Goal: Task Accomplishment & Management: Complete application form

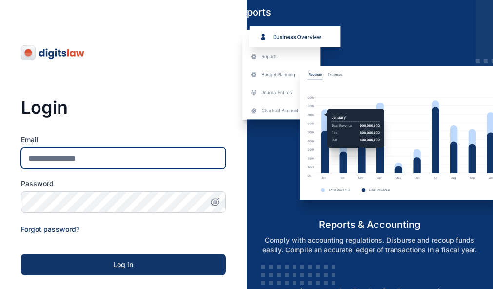
click at [141, 157] on input "Email" at bounding box center [123, 157] width 205 height 21
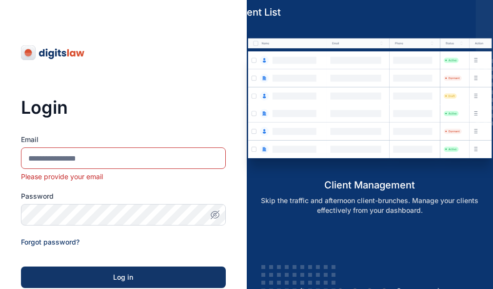
click at [169, 54] on div "Login Email Please provide your email Password Forgot password? Log in SSO Log …" at bounding box center [123, 193] width 205 height 387
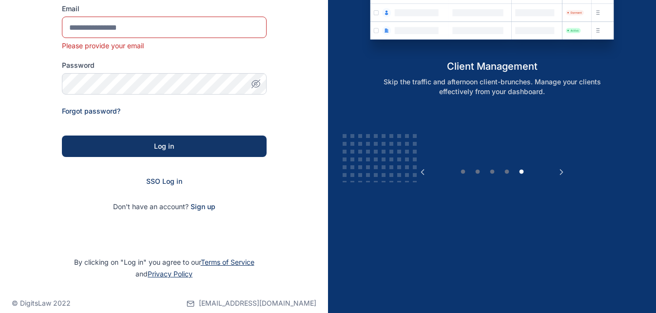
scroll to position [144, 0]
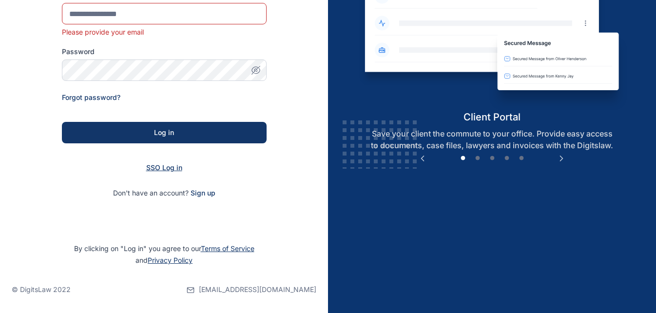
click at [167, 167] on span "SSO Log in" at bounding box center [164, 167] width 36 height 8
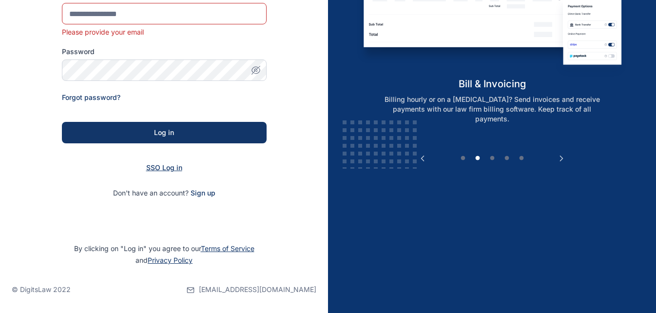
click at [167, 167] on span "SSO Log in" at bounding box center [164, 167] width 36 height 8
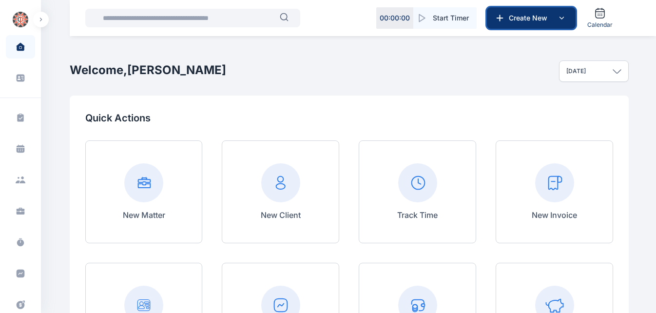
click at [563, 26] on button "Create New" at bounding box center [531, 17] width 89 height 21
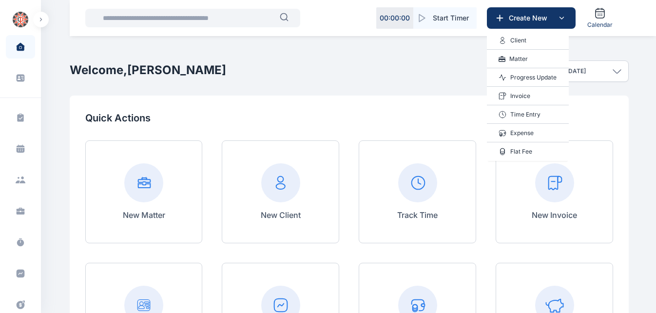
click at [540, 77] on p "Progress Update" at bounding box center [533, 78] width 46 height 10
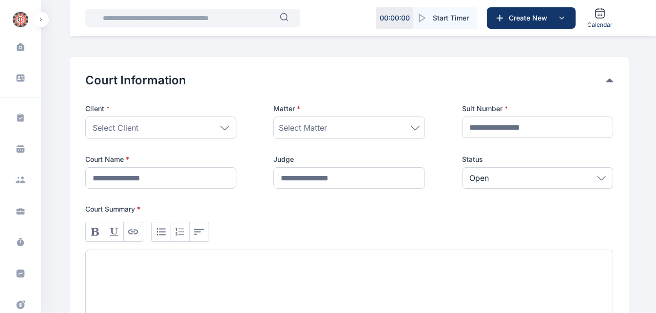
scroll to position [156, 0]
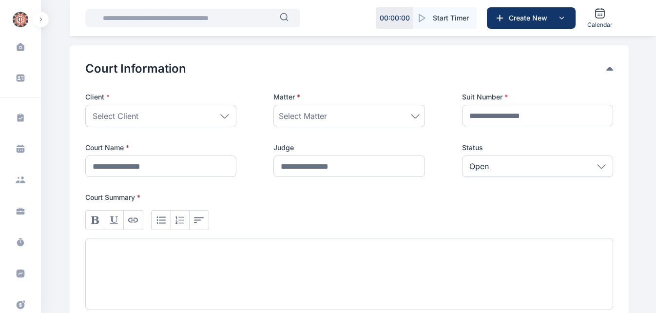
click at [201, 123] on div "Select Client" at bounding box center [160, 116] width 151 height 22
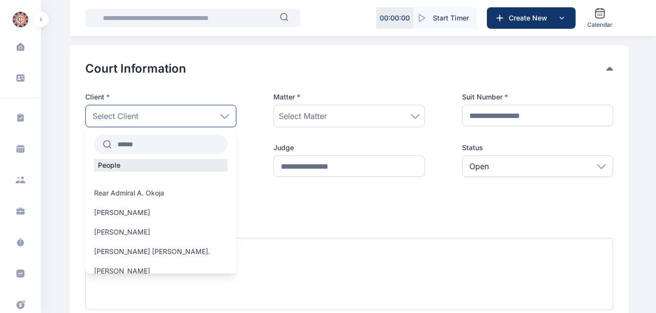
click at [161, 144] on input "text" at bounding box center [170, 145] width 116 height 18
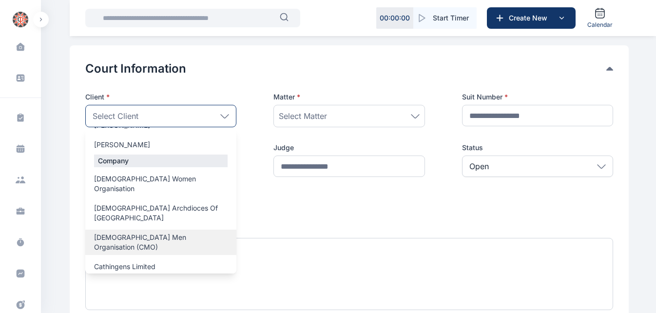
scroll to position [78, 0]
type input "****"
click at [184, 229] on div "[DEMOGRAPHIC_DATA] Men Organisation (CMO)" at bounding box center [160, 241] width 151 height 25
click at [166, 232] on span "[DEMOGRAPHIC_DATA] Men Organisation (CMO)" at bounding box center [161, 242] width 134 height 20
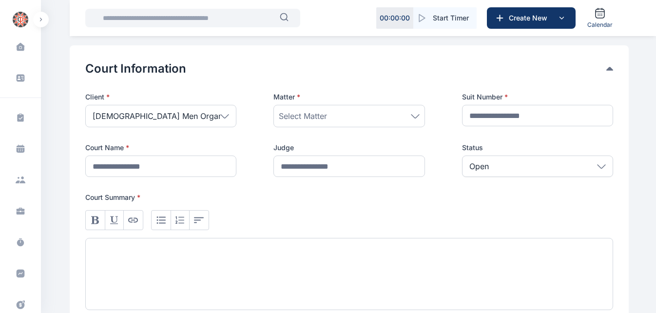
click at [392, 117] on div "Select Matter" at bounding box center [349, 116] width 140 height 12
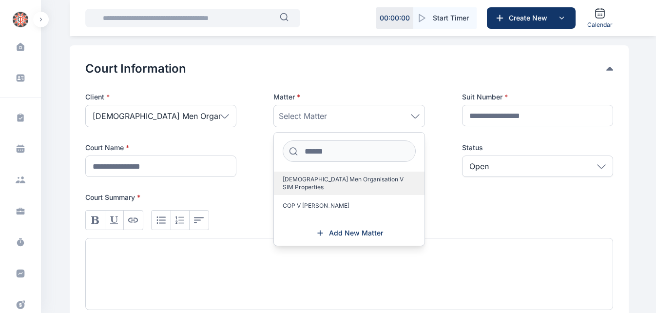
click at [363, 177] on span "[DEMOGRAPHIC_DATA] Men Organisation V SIM Properties" at bounding box center [345, 184] width 125 height 16
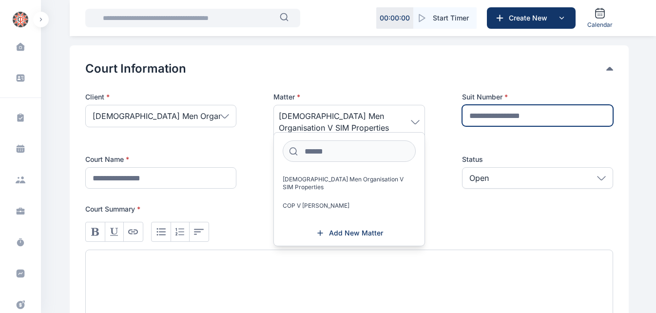
click at [534, 112] on input "text" at bounding box center [537, 115] width 151 height 21
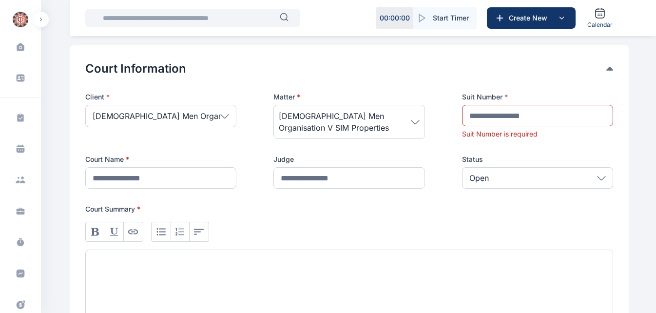
click at [377, 86] on div "Court Information Client * [DEMOGRAPHIC_DATA] Men Organisation (CMO) **** Peopl…" at bounding box center [349, 191] width 528 height 261
click at [547, 11] on button "Create New" at bounding box center [531, 17] width 89 height 21
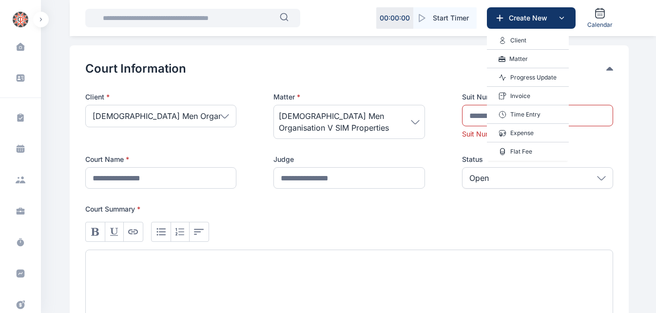
click at [524, 61] on p "Matter" at bounding box center [519, 59] width 19 height 10
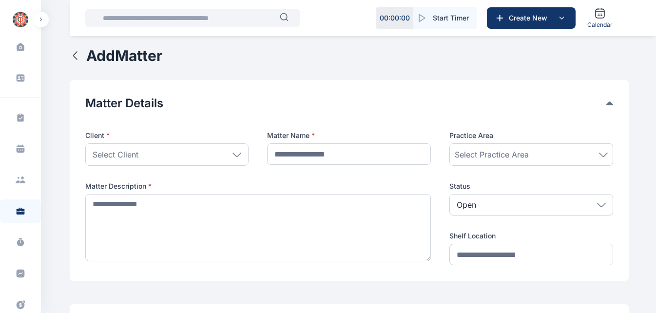
click at [196, 154] on div "Select Client" at bounding box center [167, 154] width 164 height 22
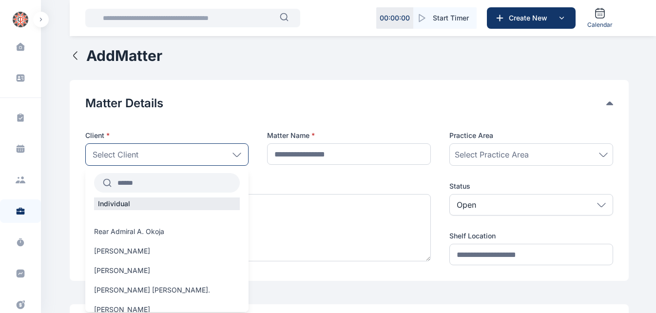
click at [158, 185] on input "text" at bounding box center [176, 183] width 129 height 18
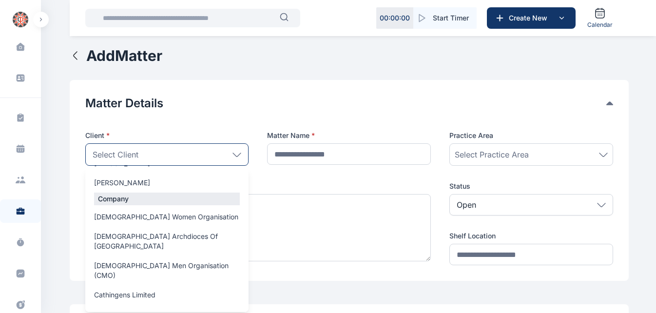
scroll to position [80, 0]
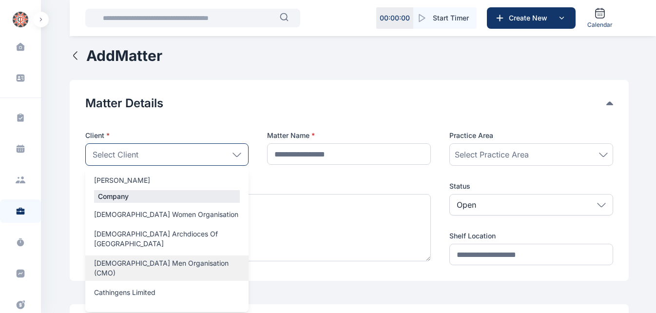
type input "****"
click at [192, 258] on span "[DEMOGRAPHIC_DATA] Men Organisation (CMO)" at bounding box center [167, 268] width 146 height 20
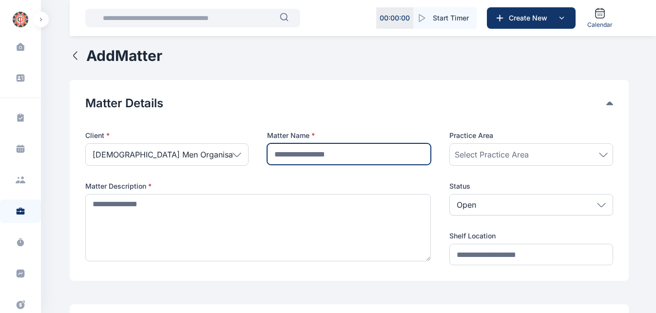
click at [326, 148] on input "text" at bounding box center [349, 153] width 164 height 21
type input "**********"
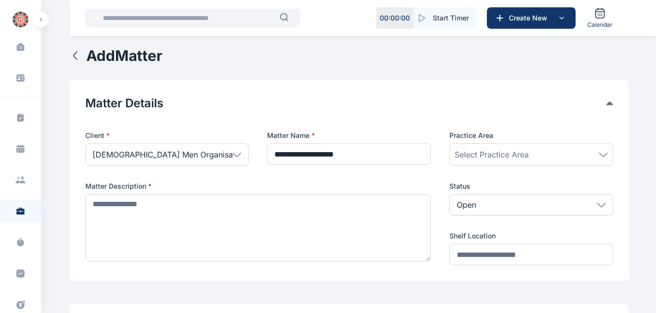
click at [588, 155] on div "Select Practice Area" at bounding box center [531, 155] width 153 height 12
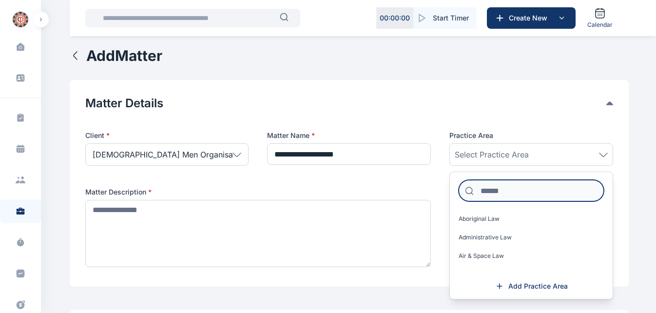
click at [501, 192] on input at bounding box center [531, 190] width 145 height 21
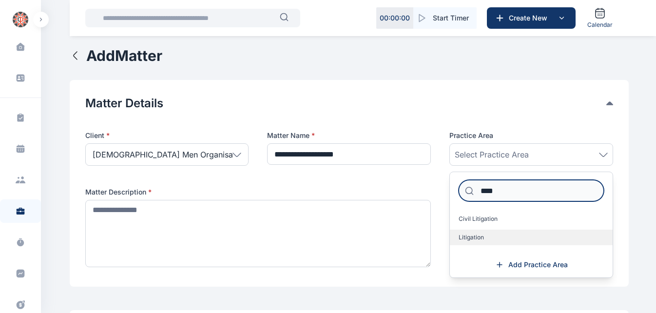
type input "****"
click at [476, 234] on span "Litigation" at bounding box center [471, 238] width 25 height 8
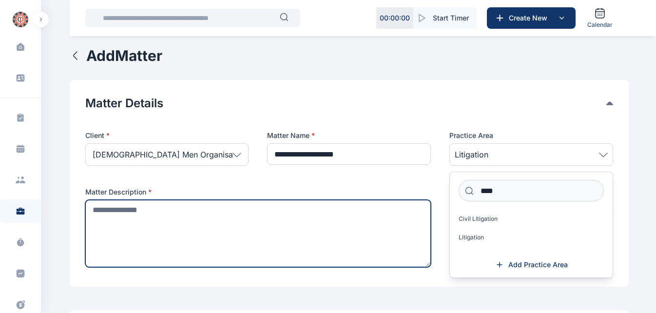
click at [330, 211] on textarea at bounding box center [258, 233] width 346 height 67
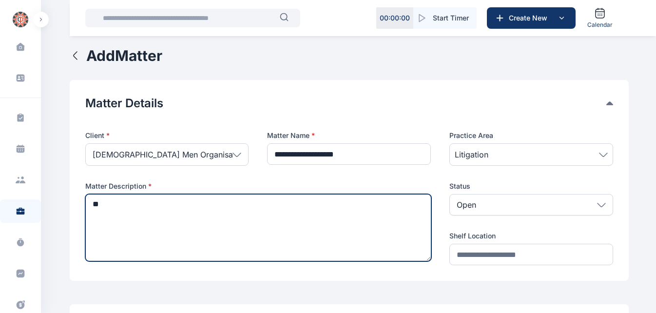
type textarea "*"
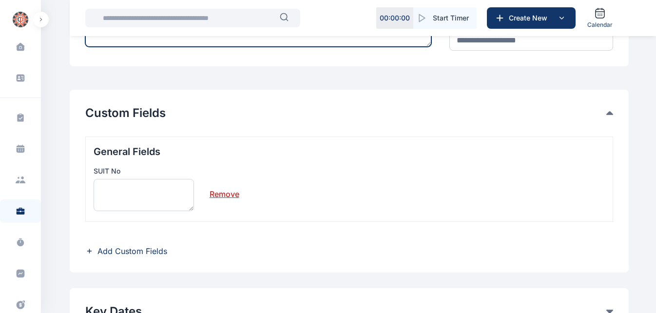
scroll to position [254, 0]
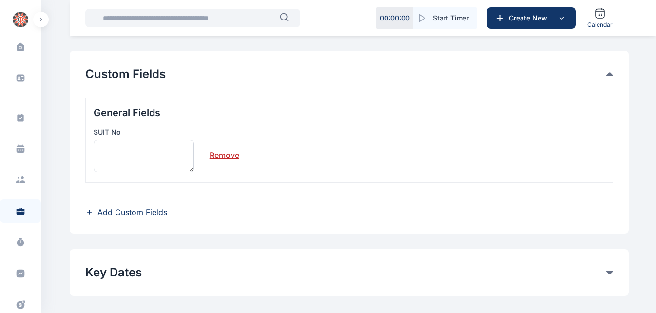
type textarea "**********"
click at [126, 147] on textarea at bounding box center [144, 156] width 100 height 32
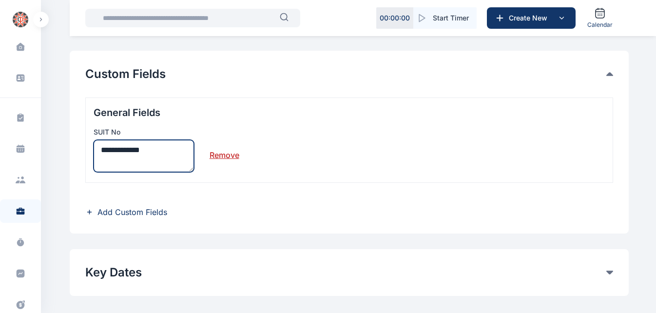
type textarea "**********"
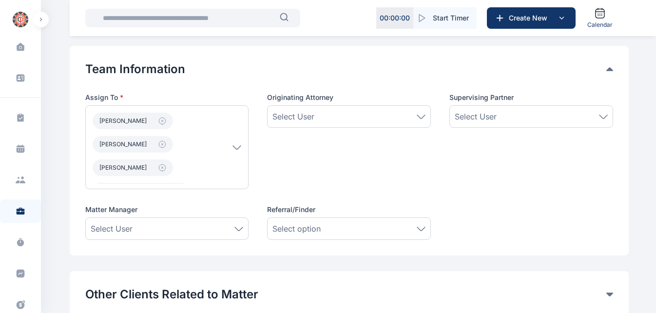
scroll to position [530, 0]
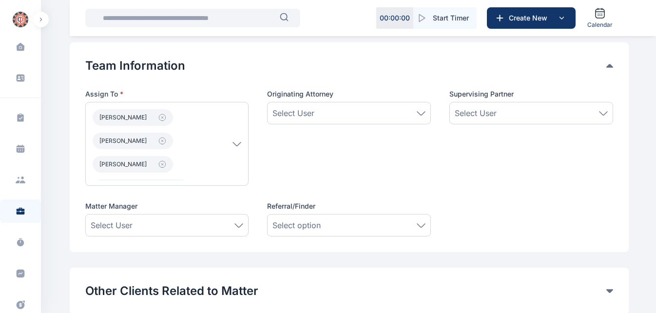
type textarea "**********"
click at [238, 145] on icon at bounding box center [237, 143] width 8 height 3
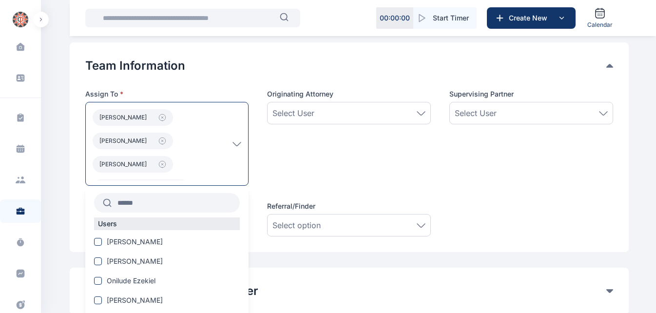
click at [349, 117] on div "Select User" at bounding box center [349, 113] width 153 height 12
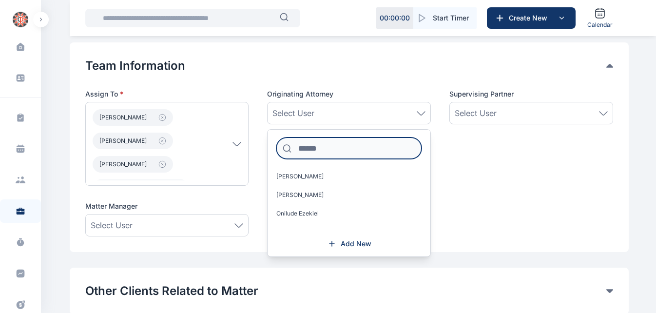
click at [337, 146] on input at bounding box center [348, 147] width 145 height 21
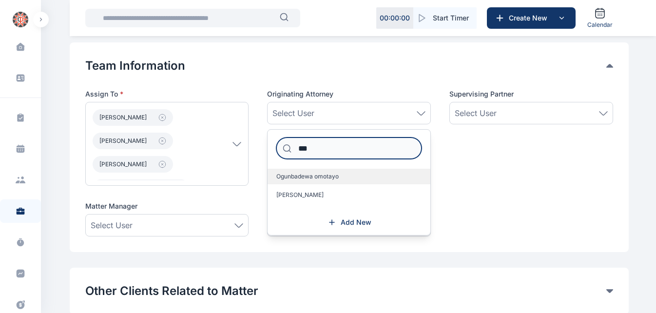
type input "***"
click at [325, 174] on span "Ogunbadewa omotayo" at bounding box center [307, 177] width 62 height 8
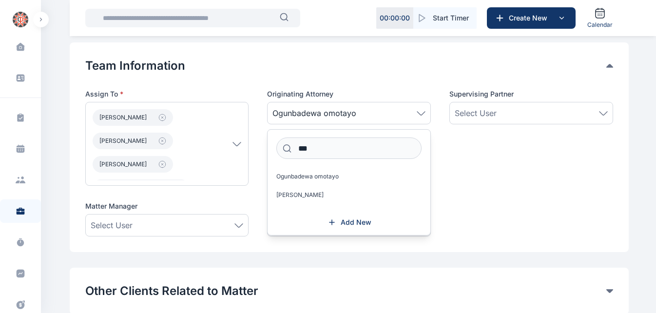
click at [504, 110] on div "Select User" at bounding box center [531, 113] width 153 height 12
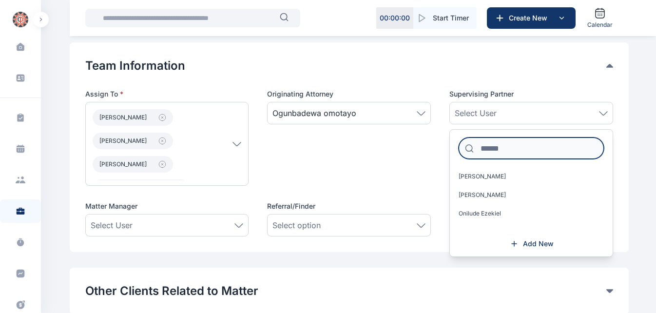
click at [505, 148] on input at bounding box center [531, 147] width 145 height 21
type input "**"
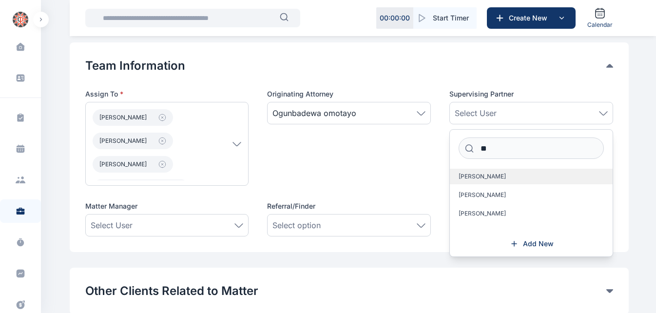
click at [490, 179] on span "[PERSON_NAME]" at bounding box center [482, 177] width 47 height 8
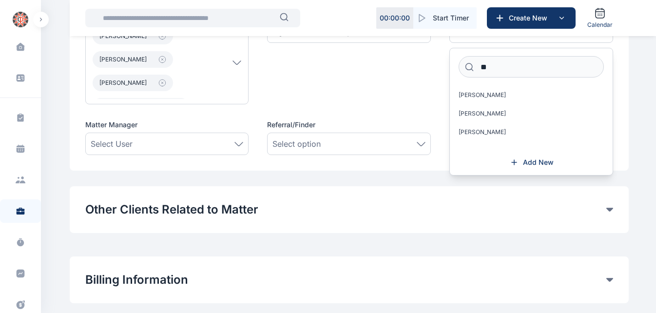
scroll to position [618, 0]
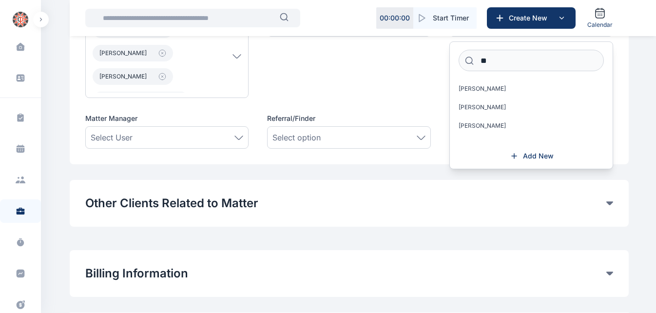
click at [155, 137] on div "Select User" at bounding box center [167, 138] width 153 height 12
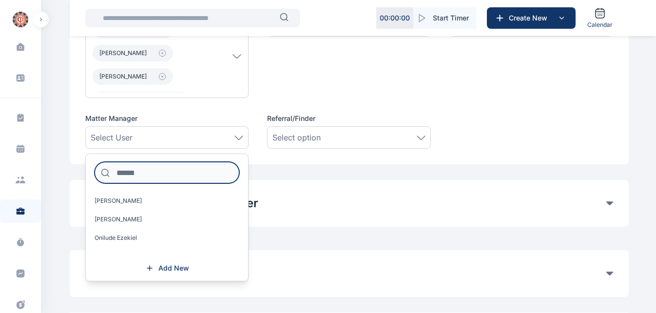
click at [144, 176] on input at bounding box center [167, 172] width 145 height 21
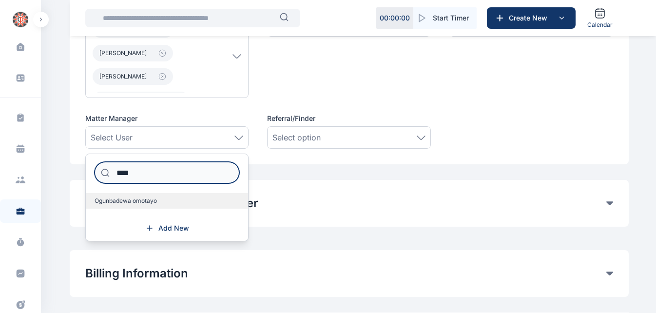
type input "****"
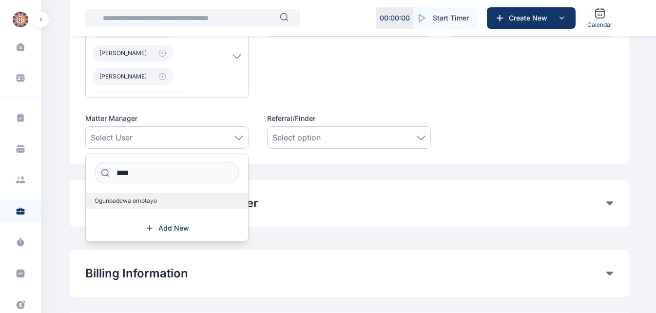
click at [144, 202] on span "Ogunbadewa omotayo" at bounding box center [126, 201] width 62 height 8
click at [128, 205] on label "Ogunbadewa omotayo" at bounding box center [167, 201] width 163 height 16
click at [134, 202] on span "Ogunbadewa omotayo" at bounding box center [126, 201] width 62 height 8
drag, startPoint x: 134, startPoint y: 202, endPoint x: 126, endPoint y: 201, distance: 7.9
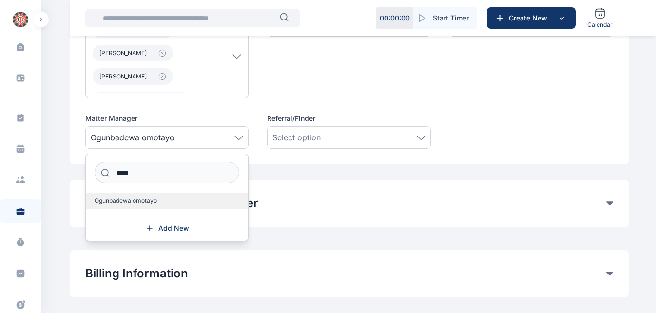
click at [126, 201] on span "Ogunbadewa omotayo" at bounding box center [126, 201] width 62 height 8
drag, startPoint x: 126, startPoint y: 201, endPoint x: 149, endPoint y: 203, distance: 23.5
click at [149, 203] on span "Ogunbadewa omotayo" at bounding box center [126, 201] width 62 height 8
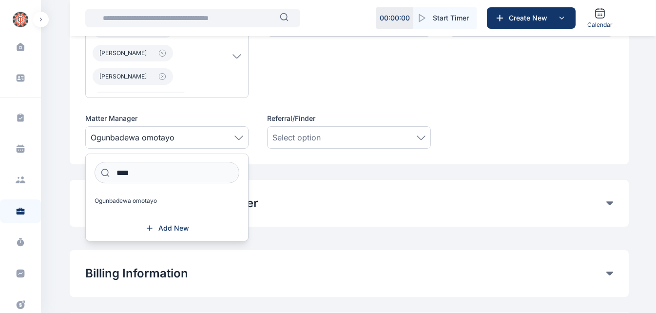
click at [328, 199] on button "Other Clients Related to Matter" at bounding box center [345, 204] width 521 height 16
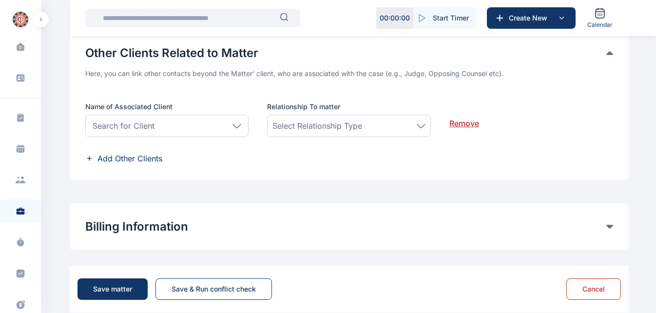
scroll to position [784, 0]
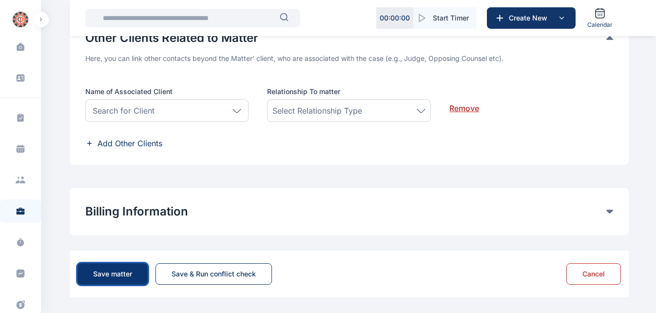
click at [125, 280] on button "Save matter" at bounding box center [113, 273] width 70 height 21
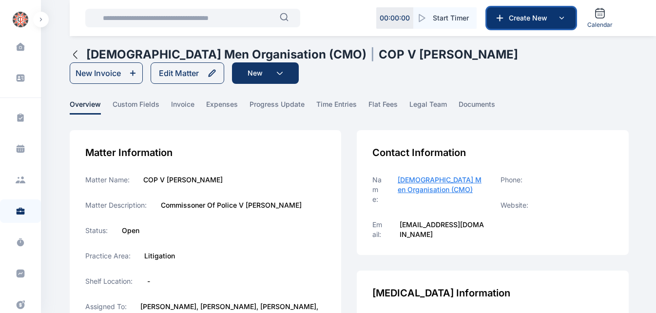
click at [560, 20] on icon at bounding box center [562, 18] width 12 height 12
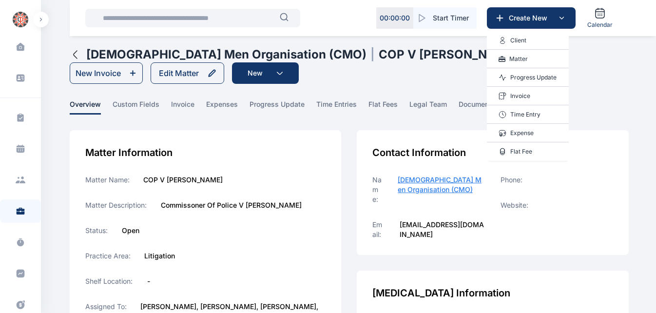
click at [538, 75] on p "Progress Update" at bounding box center [533, 78] width 46 height 10
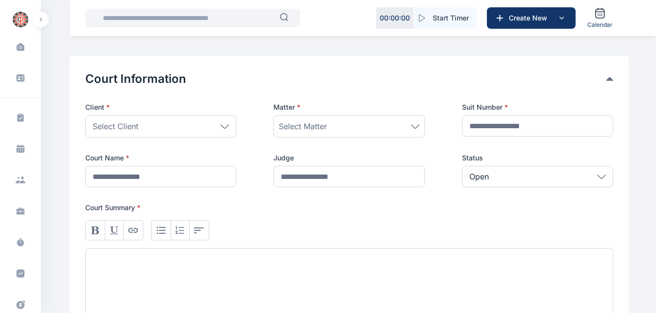
scroll to position [153, 0]
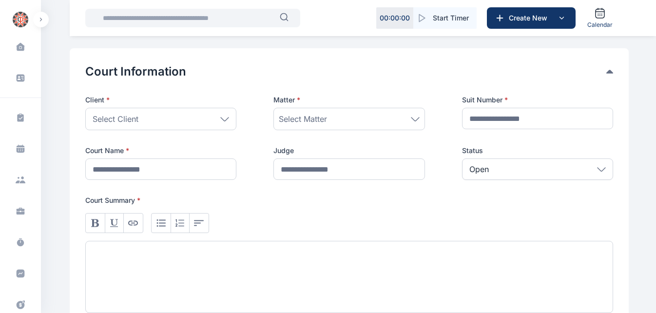
click at [169, 118] on div "Select Client" at bounding box center [160, 119] width 151 height 22
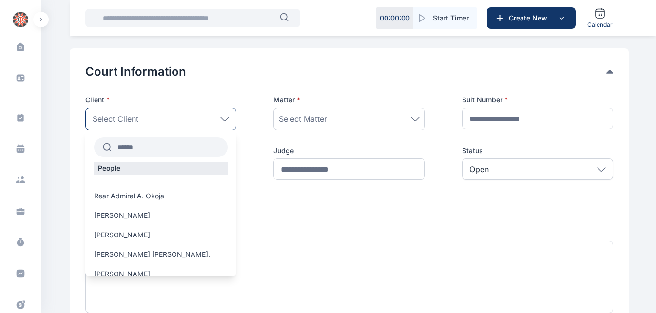
click at [148, 147] on input "text" at bounding box center [170, 147] width 116 height 18
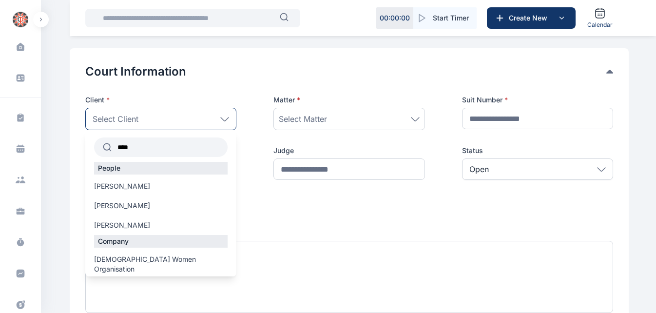
type input "****"
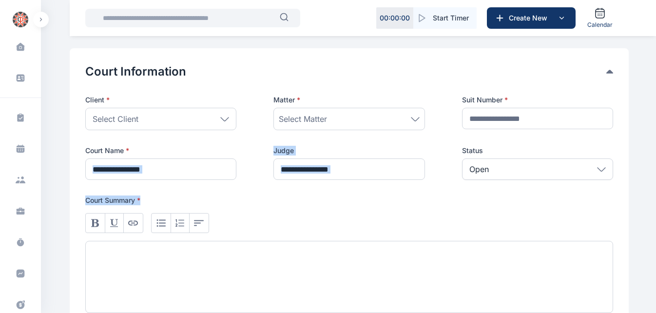
drag, startPoint x: 236, startPoint y: 177, endPoint x: 236, endPoint y: 194, distance: 16.1
click at [236, 194] on div "Client * Select Client **** People Catherine David Mrs. Catherine Agba Catherin…" at bounding box center [349, 204] width 528 height 218
drag, startPoint x: 236, startPoint y: 194, endPoint x: 211, endPoint y: 117, distance: 80.9
click at [211, 117] on div "Select Client" at bounding box center [160, 119] width 151 height 22
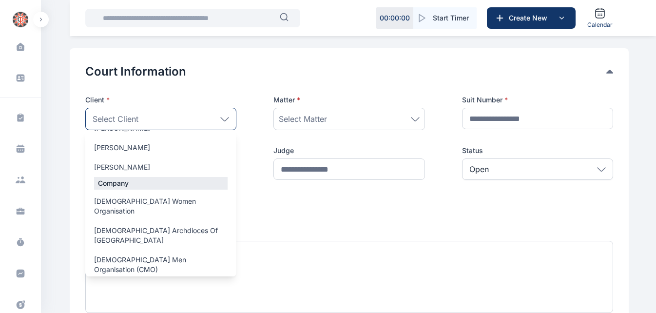
scroll to position [88, 0]
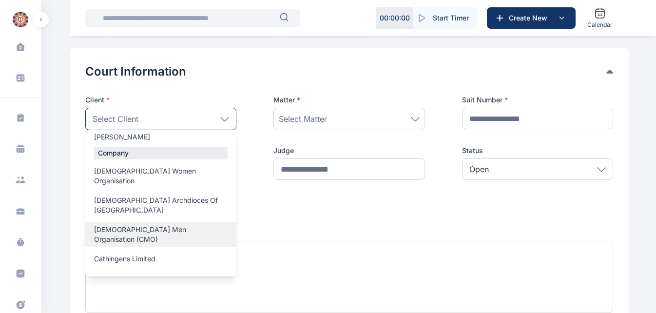
click at [195, 225] on span "[DEMOGRAPHIC_DATA] Men Organisation (CMO)" at bounding box center [161, 235] width 134 height 20
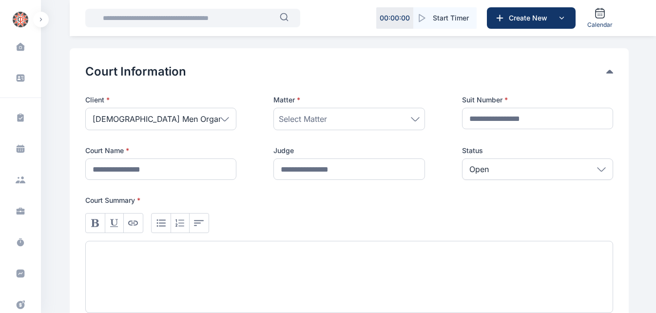
click at [351, 121] on div "Select Matter" at bounding box center [349, 119] width 140 height 12
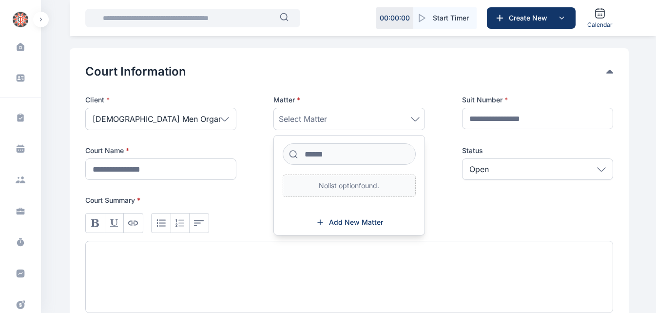
click at [351, 121] on div "Select Matter" at bounding box center [349, 119] width 140 height 12
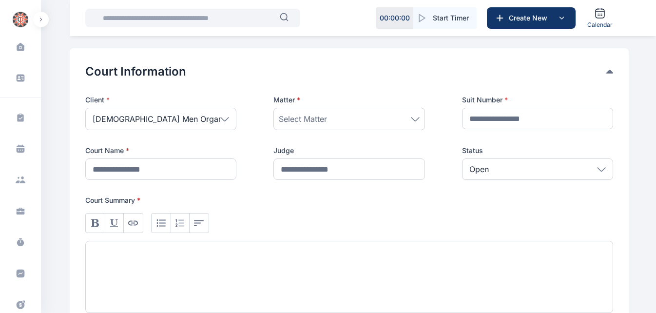
click at [375, 118] on div "Select Matter" at bounding box center [349, 119] width 140 height 12
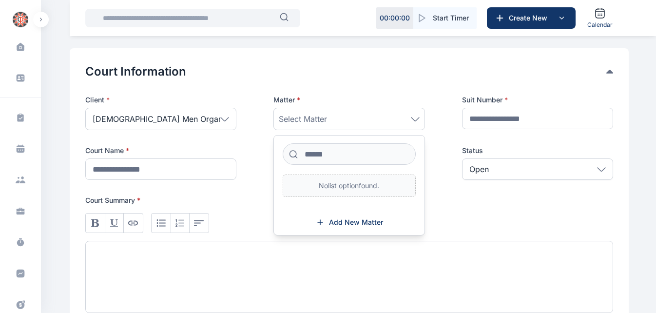
click at [375, 118] on div "Select Matter" at bounding box center [349, 119] width 140 height 12
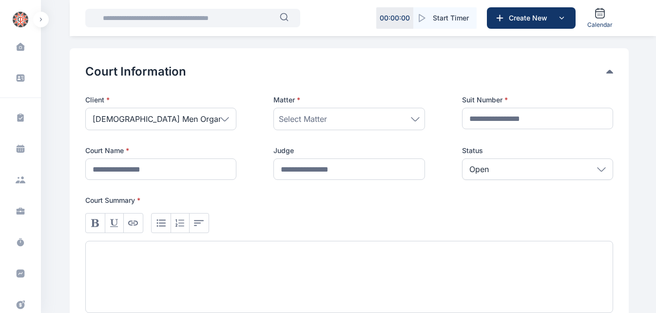
click at [374, 68] on button "Court Information" at bounding box center [345, 72] width 521 height 16
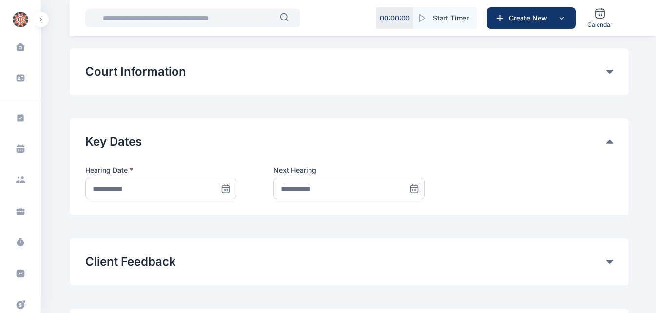
click at [374, 68] on button "Court Information" at bounding box center [345, 72] width 521 height 16
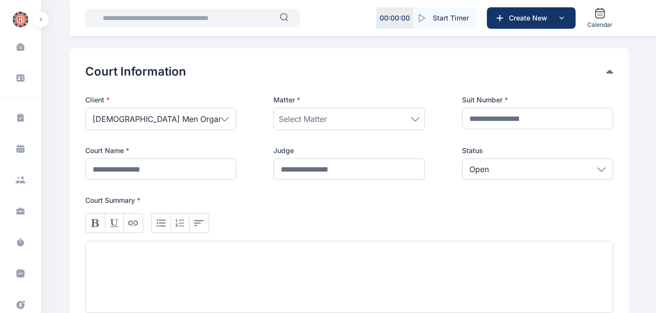
click at [358, 124] on div "Select Matter" at bounding box center [349, 119] width 140 height 12
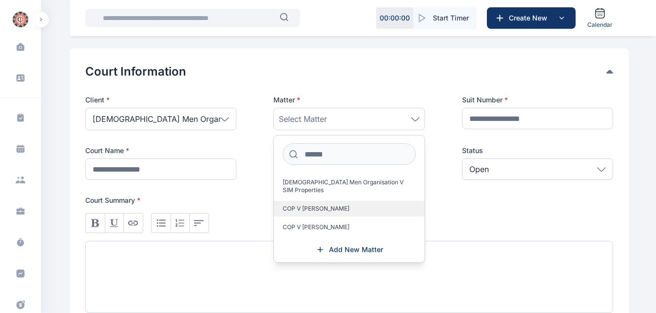
click at [349, 202] on label "COP V [PERSON_NAME]" at bounding box center [349, 209] width 150 height 16
click at [348, 202] on label "COP V [PERSON_NAME]" at bounding box center [349, 209] width 150 height 16
click at [509, 207] on div at bounding box center [349, 259] width 528 height 108
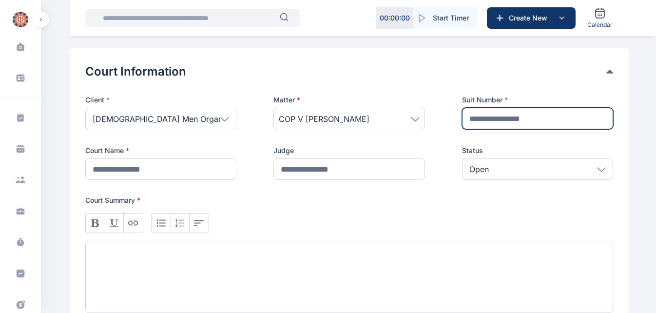
click at [528, 117] on input "text" at bounding box center [537, 118] width 151 height 21
type input "*"
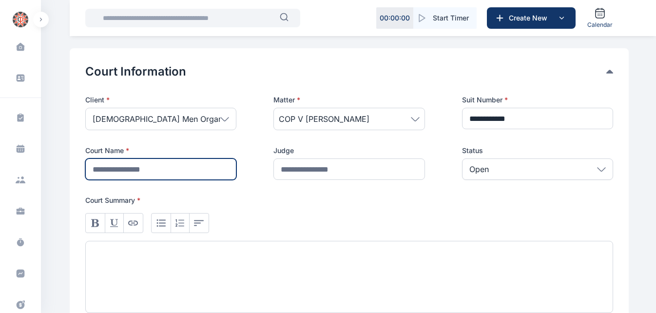
click at [203, 170] on input "text" at bounding box center [160, 168] width 151 height 21
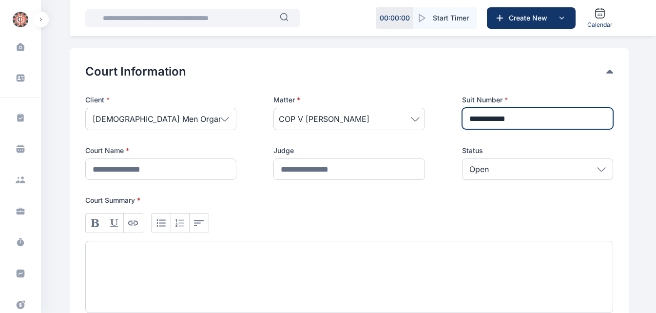
click at [485, 116] on input "**********" at bounding box center [537, 118] width 151 height 21
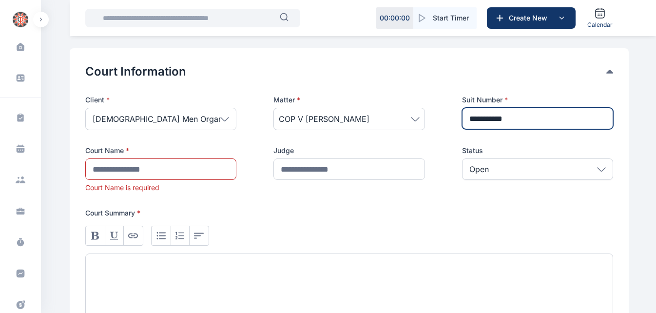
type input "**********"
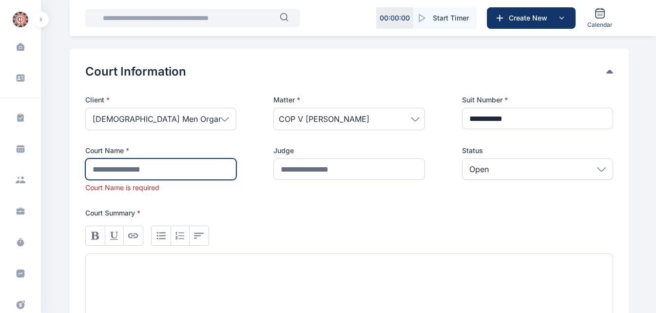
click at [216, 160] on input "text" at bounding box center [160, 168] width 151 height 21
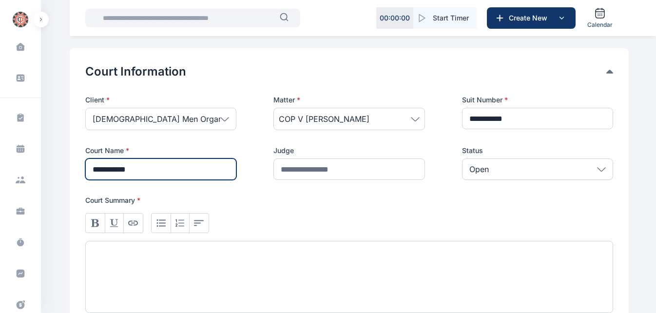
type input "**********"
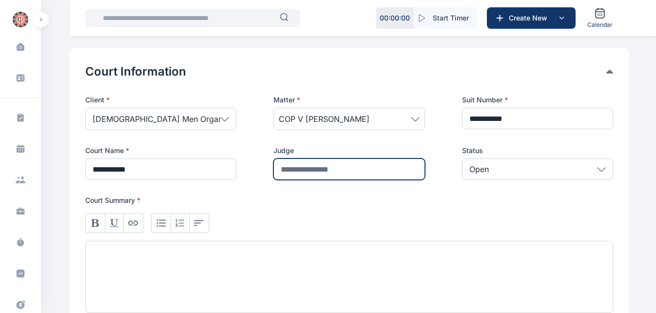
click at [352, 162] on input "text" at bounding box center [349, 168] width 151 height 21
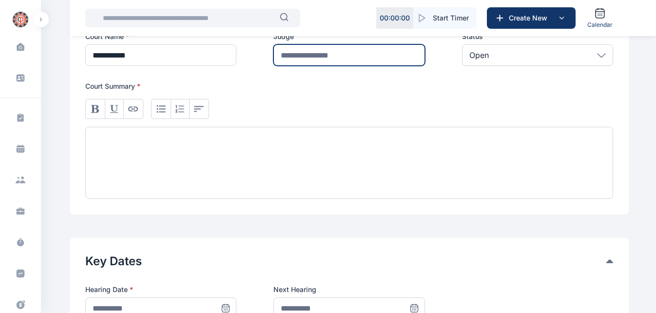
scroll to position [261, 0]
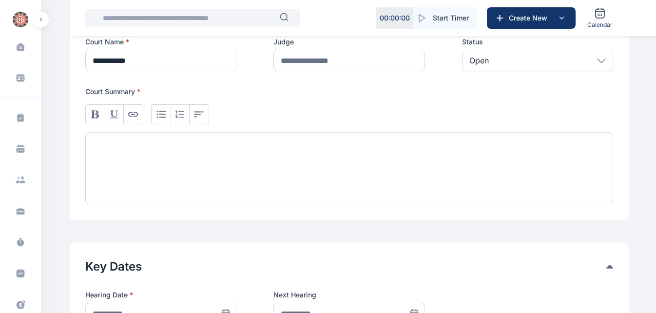
click at [297, 164] on div at bounding box center [349, 168] width 528 height 72
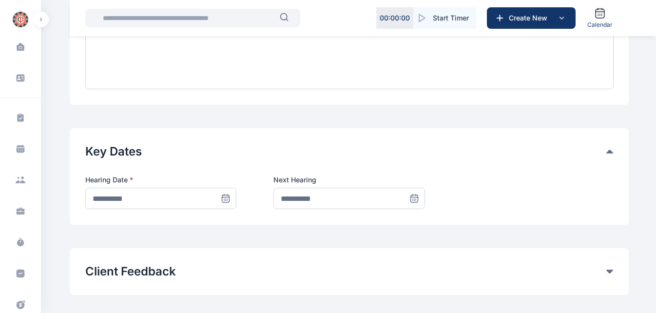
scroll to position [386, 0]
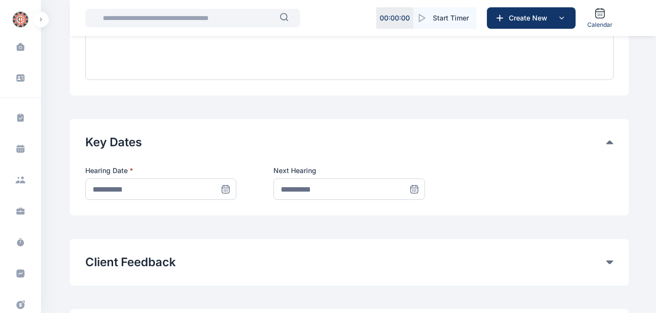
click at [226, 187] on icon at bounding box center [226, 189] width 10 height 10
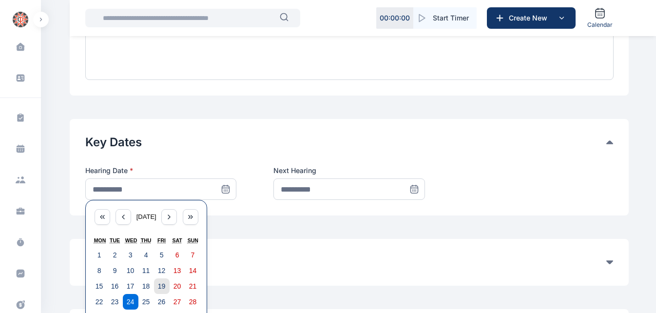
click at [164, 284] on abbr "19" at bounding box center [162, 286] width 8 height 8
type input "**********"
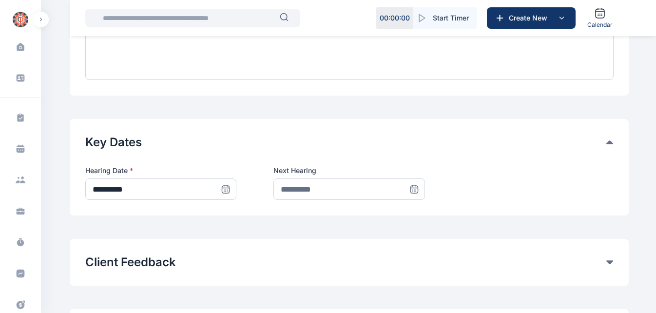
click at [414, 188] on icon at bounding box center [414, 188] width 7 height 0
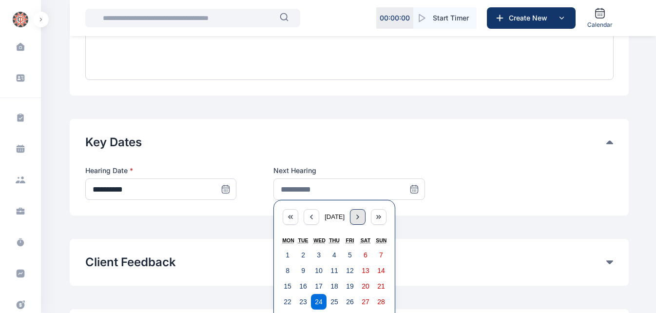
click at [362, 219] on icon "button" at bounding box center [358, 217] width 8 height 8
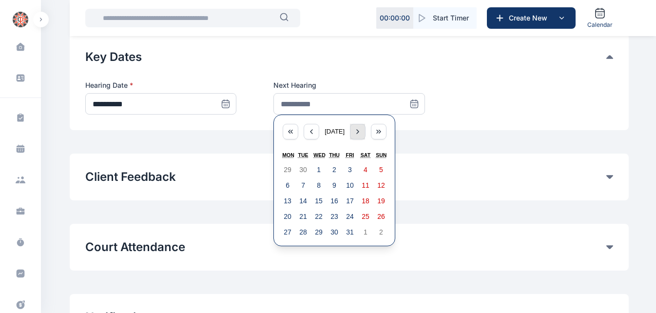
scroll to position [473, 0]
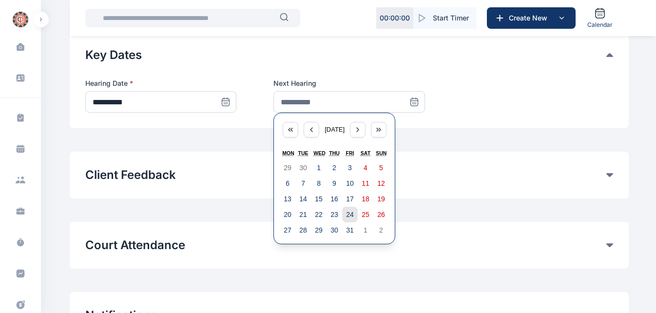
click at [351, 216] on abbr "24" at bounding box center [350, 215] width 8 height 8
type input "**********"
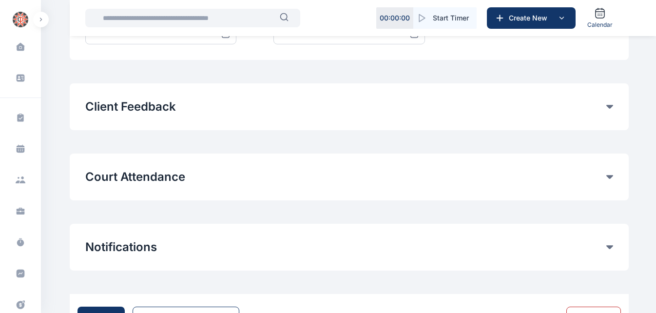
scroll to position [543, 0]
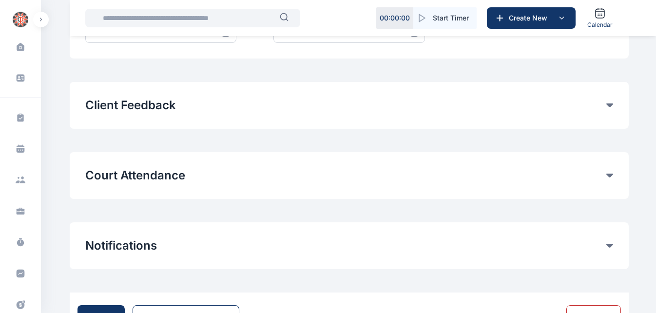
click at [486, 109] on button "Client Feedback" at bounding box center [345, 106] width 521 height 16
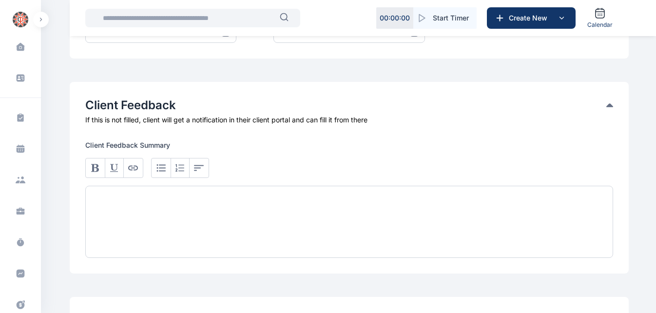
click at [606, 106] on button "Client Feedback" at bounding box center [345, 106] width 521 height 16
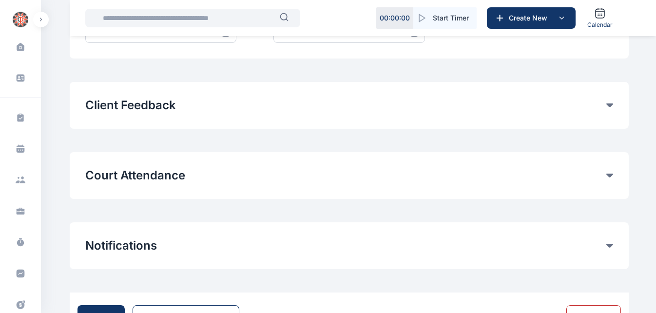
scroll to position [564, 0]
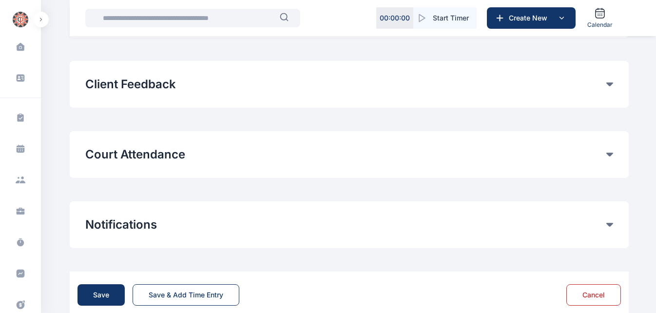
click at [281, 161] on button "Court Attendance" at bounding box center [345, 155] width 521 height 16
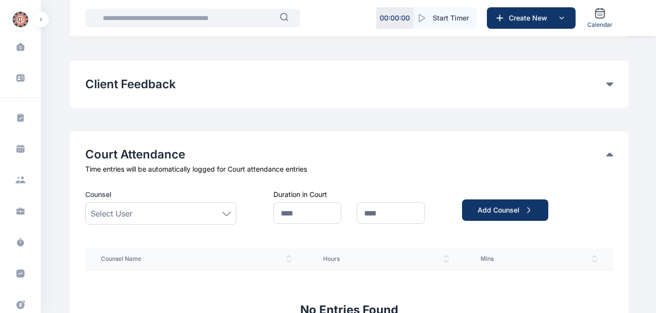
click at [166, 217] on div "Select User" at bounding box center [161, 214] width 140 height 12
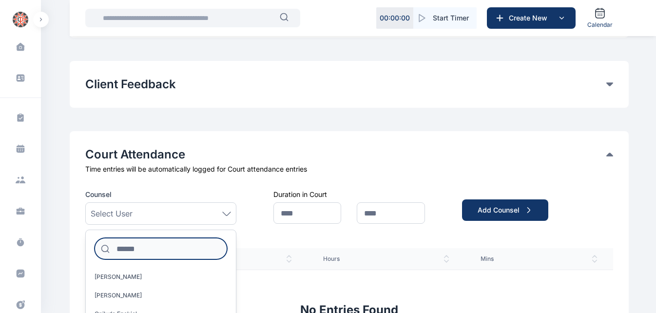
click at [147, 250] on input at bounding box center [161, 248] width 133 height 21
type input "*******"
click at [159, 257] on input "*******" at bounding box center [161, 248] width 133 height 21
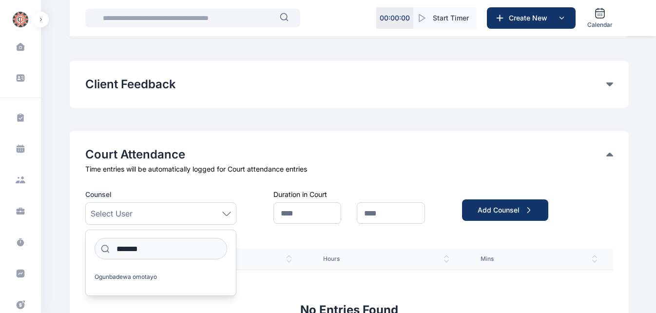
click at [212, 148] on button "Court Attendance" at bounding box center [345, 155] width 521 height 16
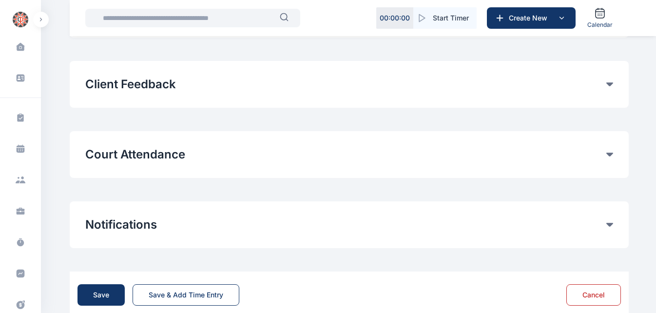
click at [162, 155] on button "Court Attendance" at bounding box center [345, 155] width 521 height 16
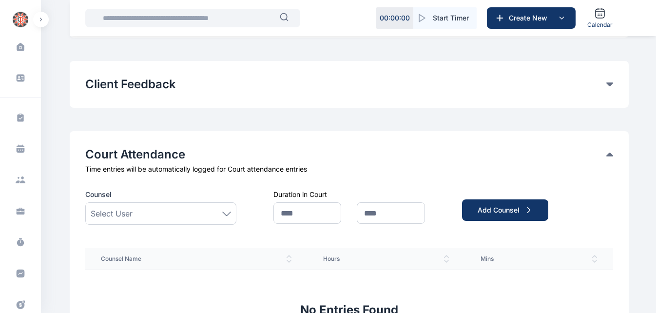
click at [176, 212] on div "Select User" at bounding box center [161, 214] width 140 height 12
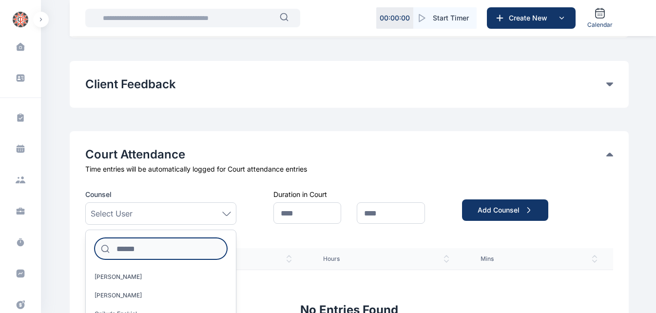
click at [150, 245] on input at bounding box center [161, 248] width 133 height 21
type input "***"
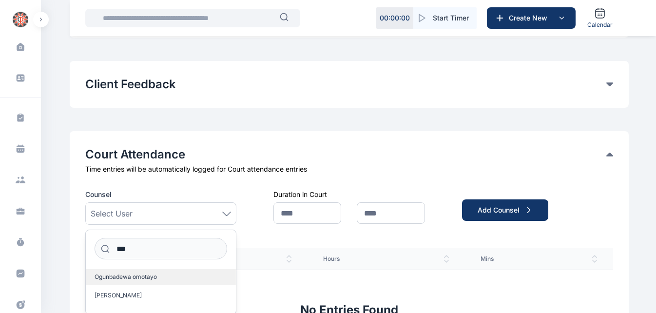
click at [146, 276] on span "Ogunbadewa omotayo" at bounding box center [126, 277] width 62 height 8
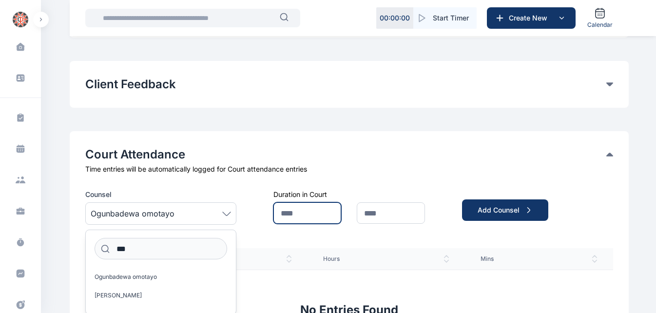
drag, startPoint x: 146, startPoint y: 276, endPoint x: 305, endPoint y: 210, distance: 171.8
click at [305, 210] on input "text" at bounding box center [308, 212] width 68 height 21
type input "**"
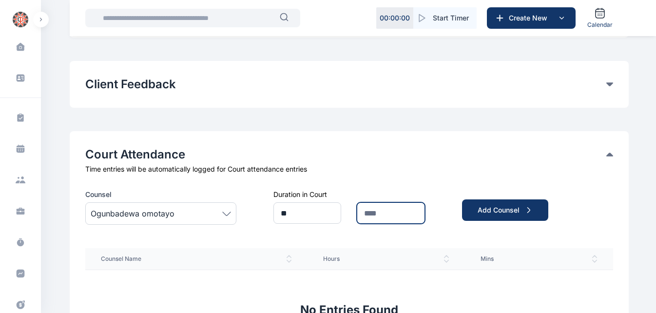
click at [373, 214] on input "text" at bounding box center [391, 212] width 68 height 21
type input "**"
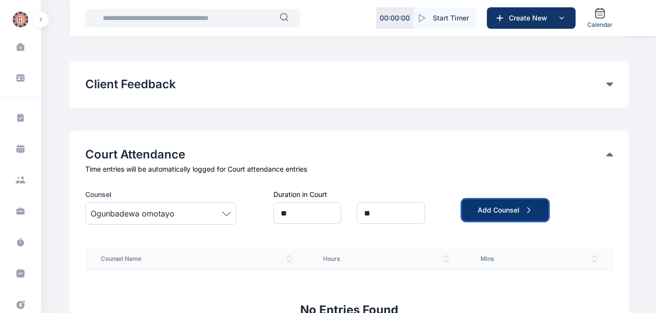
click at [501, 205] on div "Add Counsel" at bounding box center [505, 210] width 55 height 10
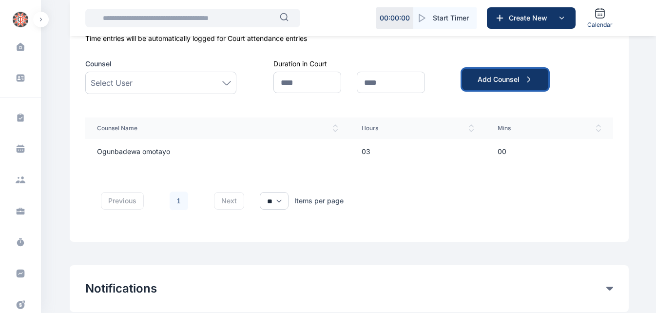
scroll to position [779, 0]
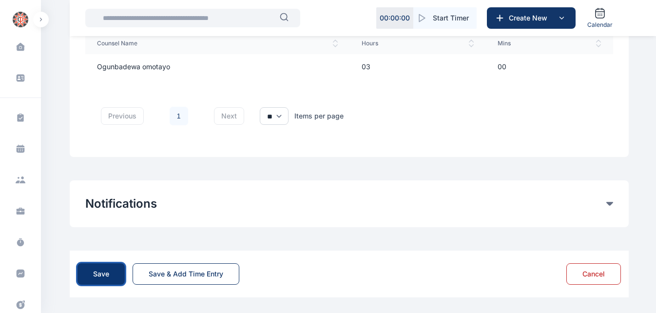
click at [91, 271] on button "Save" at bounding box center [101, 273] width 47 height 21
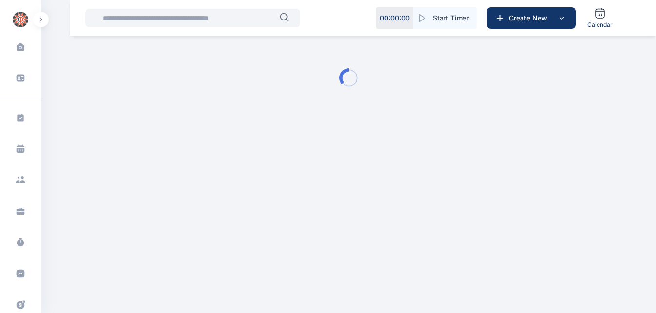
scroll to position [0, 0]
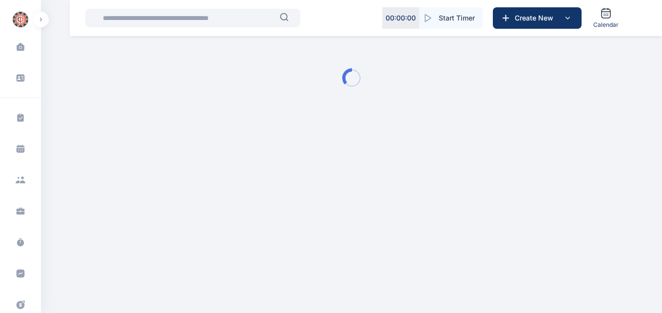
type input "**********"
